Goal: Information Seeking & Learning: Learn about a topic

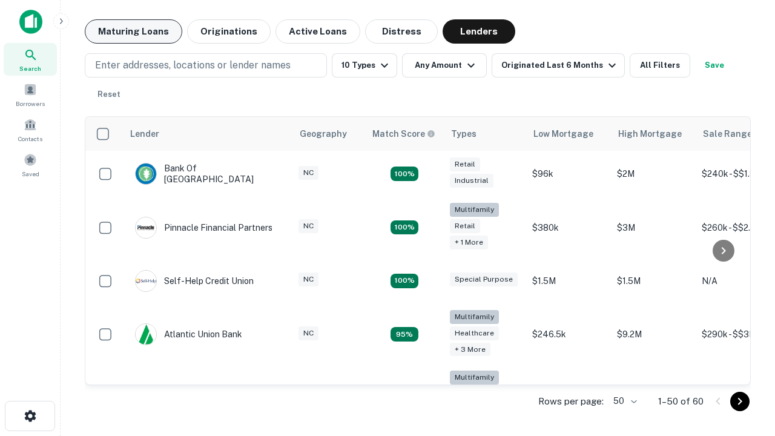
click at [133, 31] on button "Maturing Loans" at bounding box center [133, 31] width 97 height 24
